Goal: Information Seeking & Learning: Learn about a topic

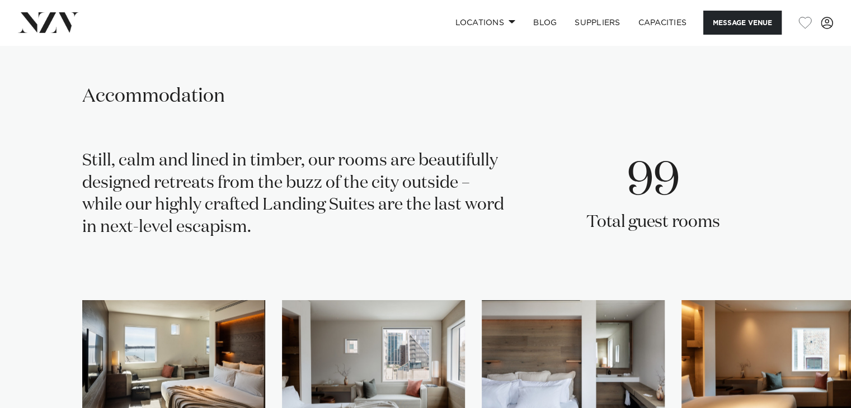
scroll to position [2340, 0]
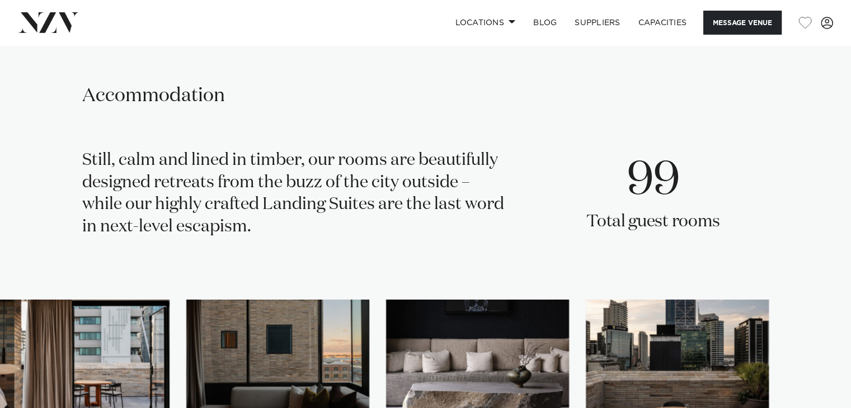
click at [817, 379] on swiper-container at bounding box center [425, 388] width 851 height 177
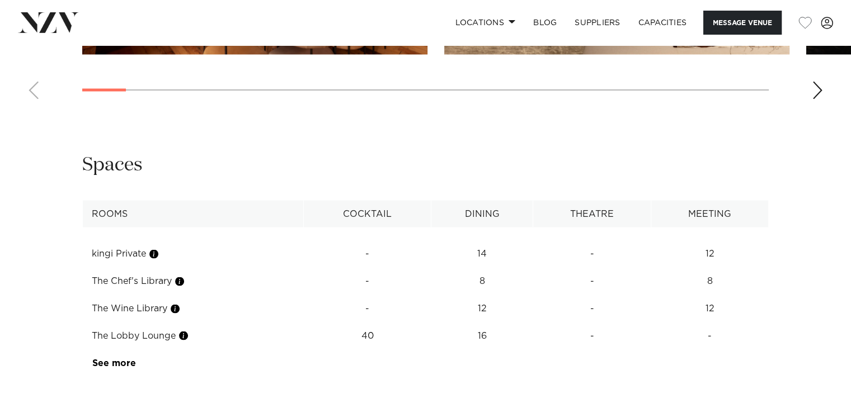
scroll to position [1944, 0]
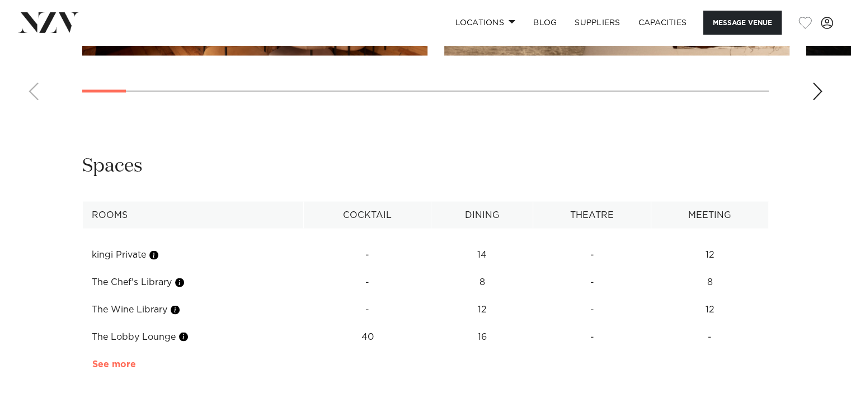
click at [119, 360] on link "See more" at bounding box center [135, 364] width 87 height 9
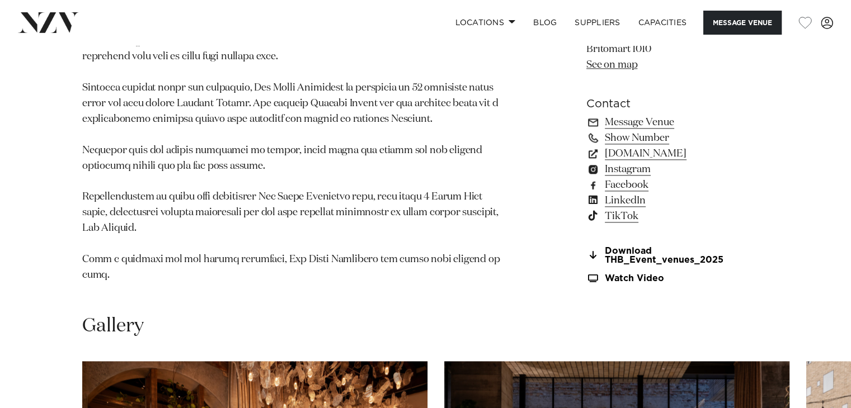
scroll to position [1358, 0]
